Goal: Task Accomplishment & Management: Use online tool/utility

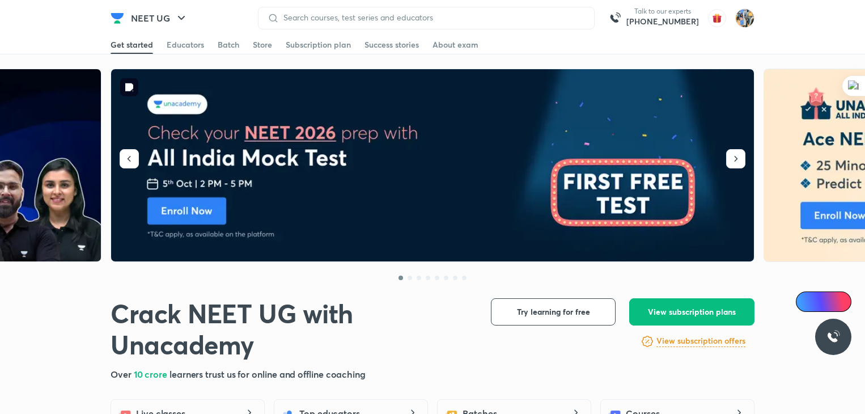
scroll to position [12, 0]
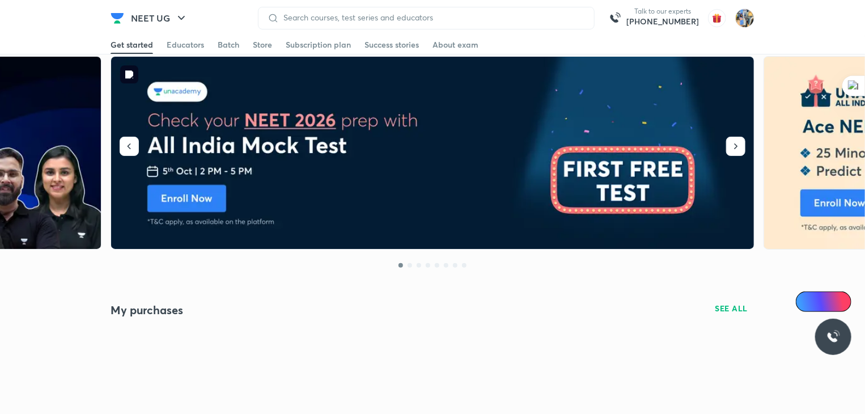
click at [516, 173] on img at bounding box center [433, 153] width 644 height 193
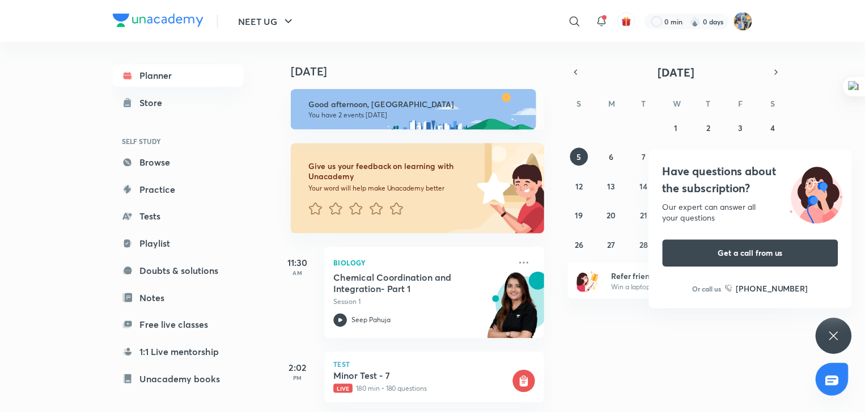
scroll to position [18, 0]
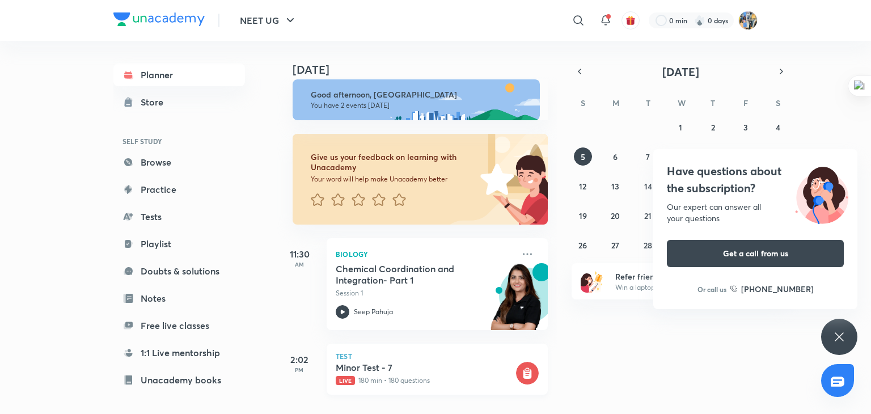
click at [346, 362] on h5 "Minor Test - 7" at bounding box center [425, 367] width 178 height 11
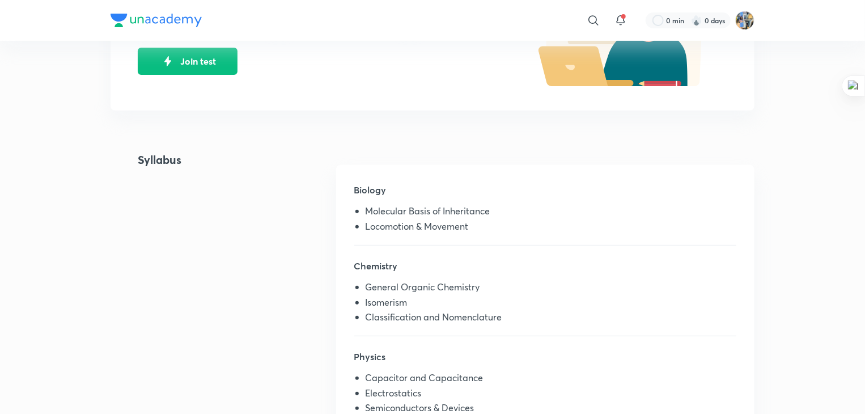
scroll to position [168, 0]
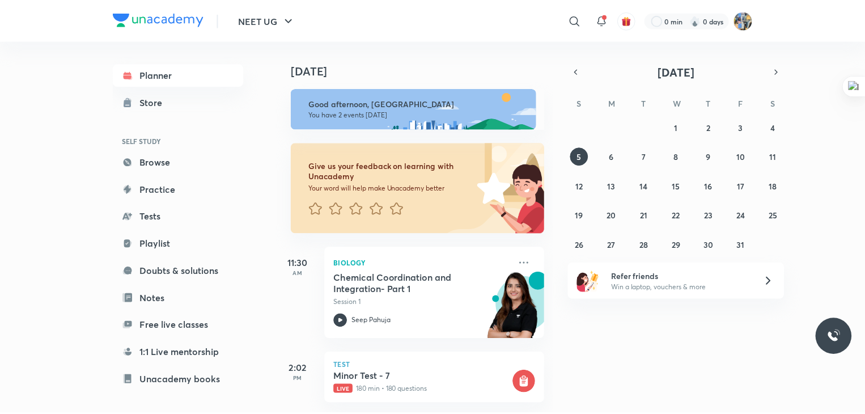
scroll to position [18, 0]
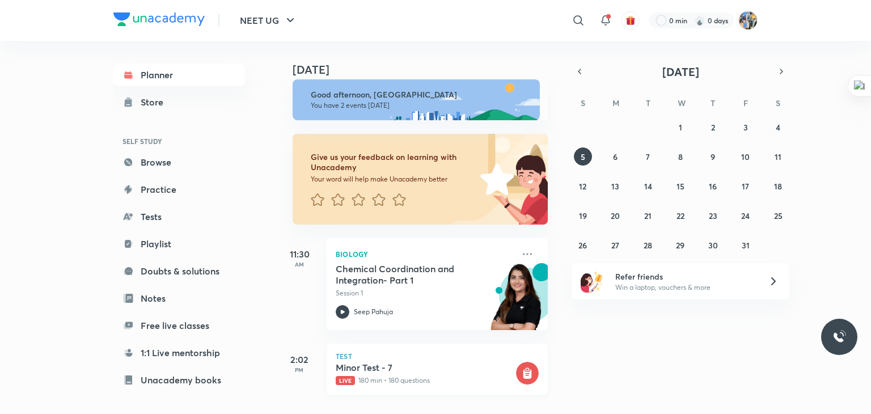
click at [385, 362] on h5 "Minor Test - 7" at bounding box center [425, 367] width 178 height 11
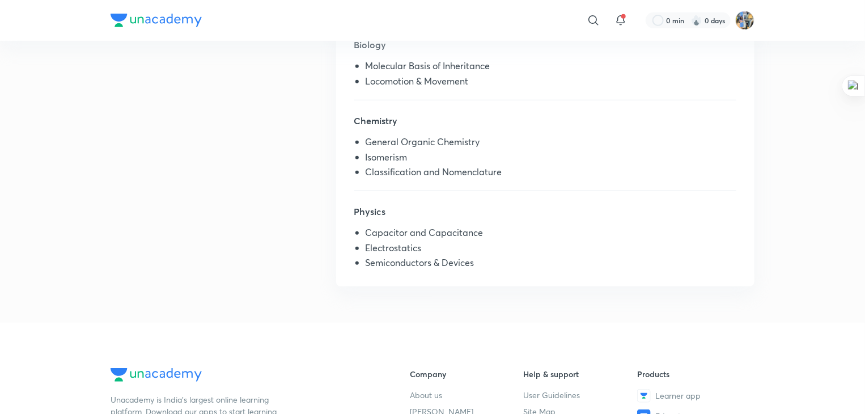
scroll to position [319, 0]
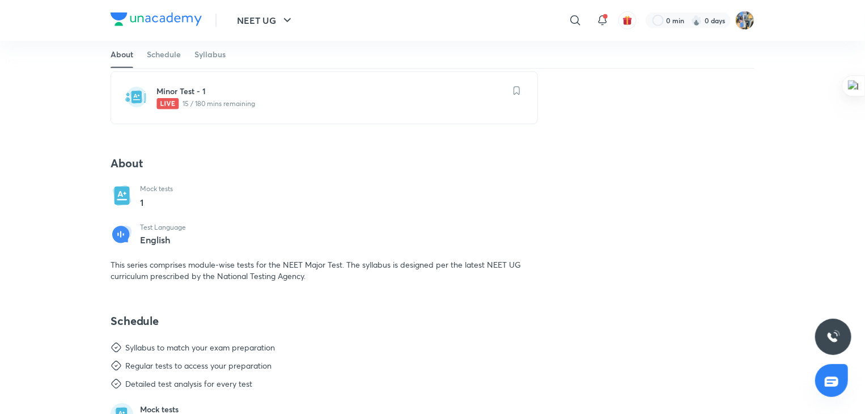
scroll to position [171, 0]
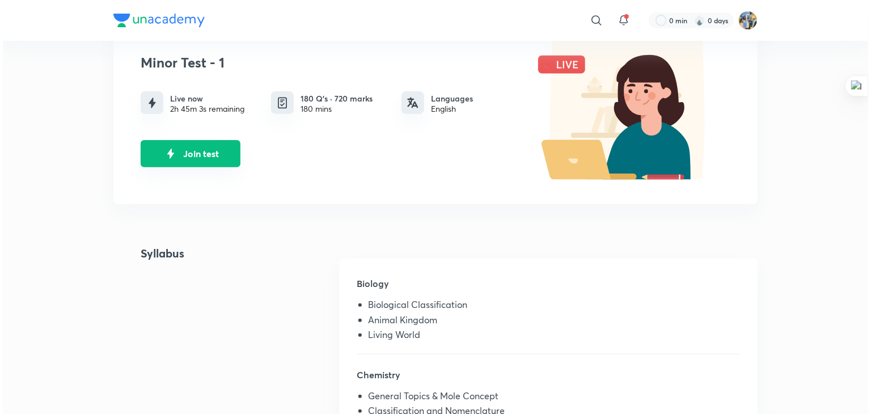
scroll to position [105, 0]
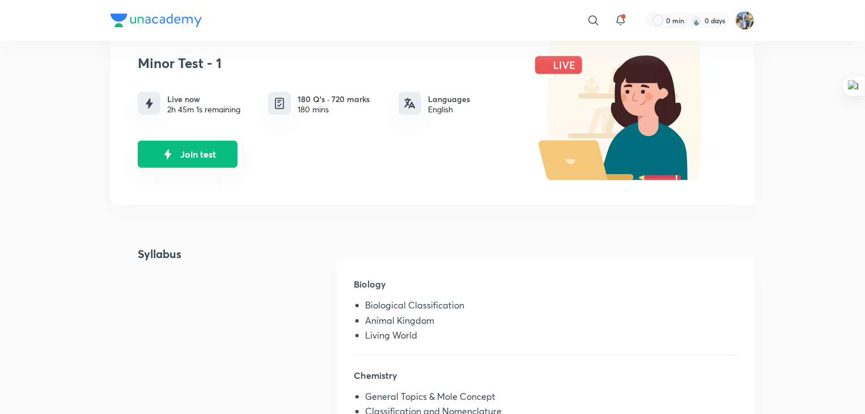
click at [180, 148] on button "Join test" at bounding box center [188, 154] width 100 height 27
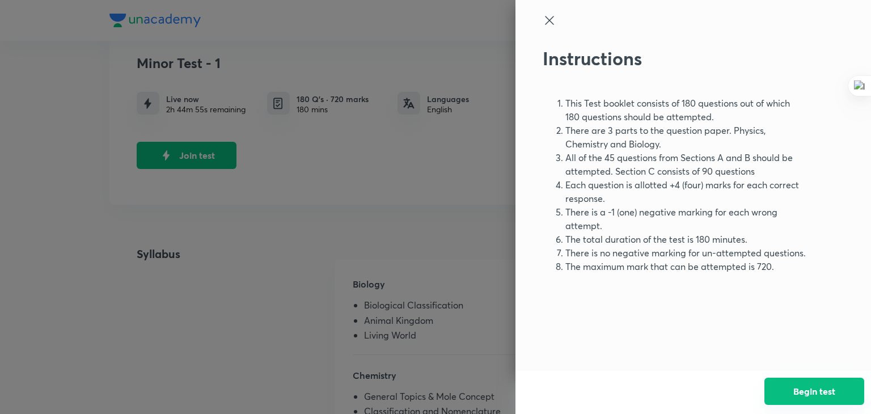
click at [787, 395] on button "Begin test" at bounding box center [814, 390] width 100 height 27
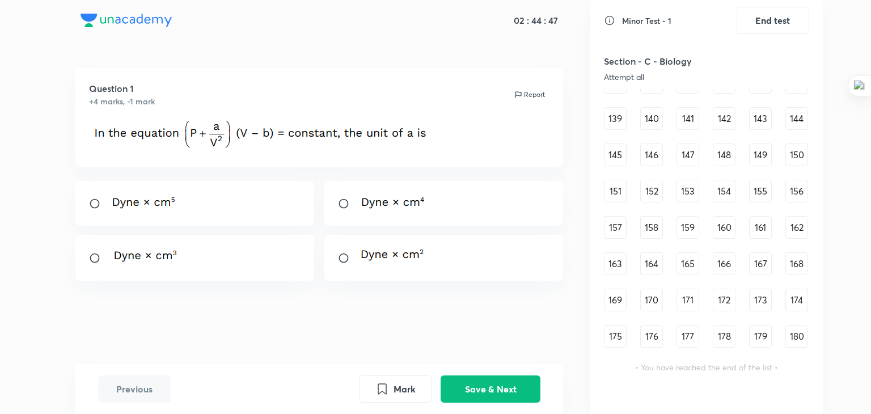
scroll to position [1074, 0]
click at [649, 155] on div "146" at bounding box center [651, 152] width 23 height 23
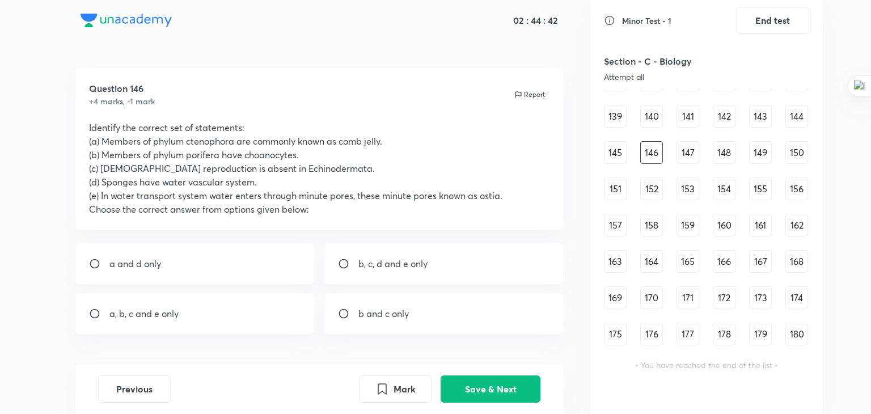
click at [681, 152] on div "147" at bounding box center [687, 152] width 23 height 23
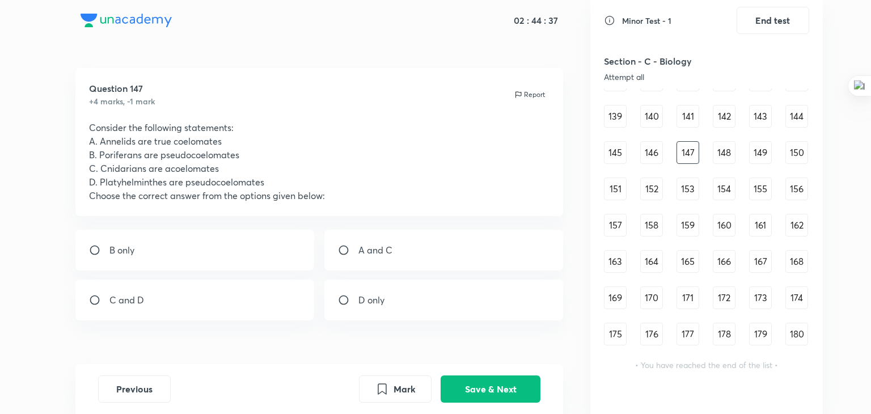
click at [682, 260] on div "165" at bounding box center [687, 261] width 23 height 23
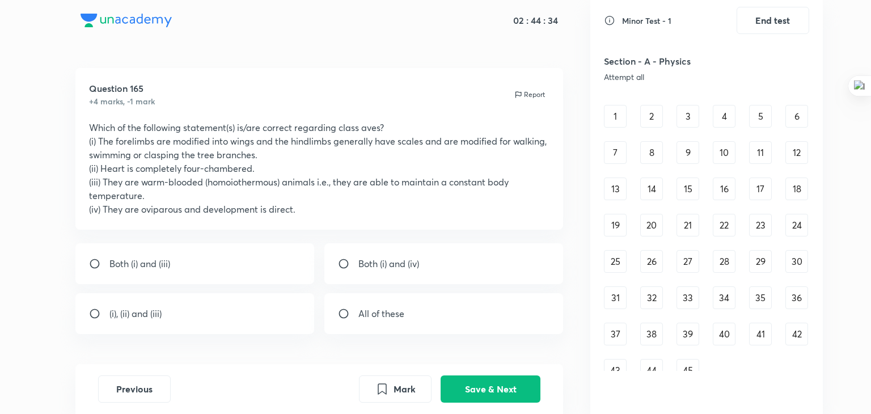
scroll to position [2, 0]
